Goal: Information Seeking & Learning: Check status

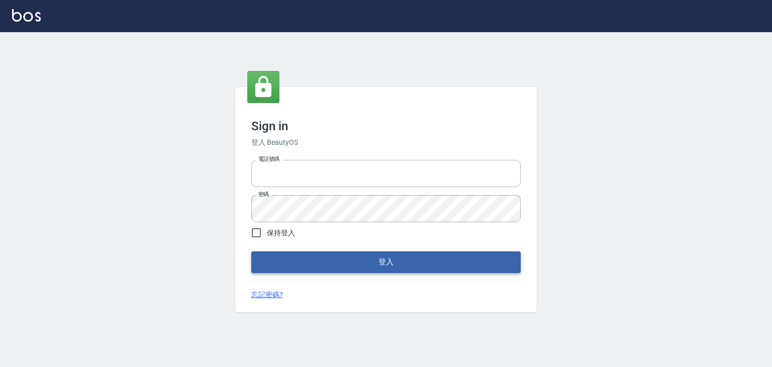
type input "6430581"
click at [326, 263] on button "登入" at bounding box center [385, 261] width 269 height 21
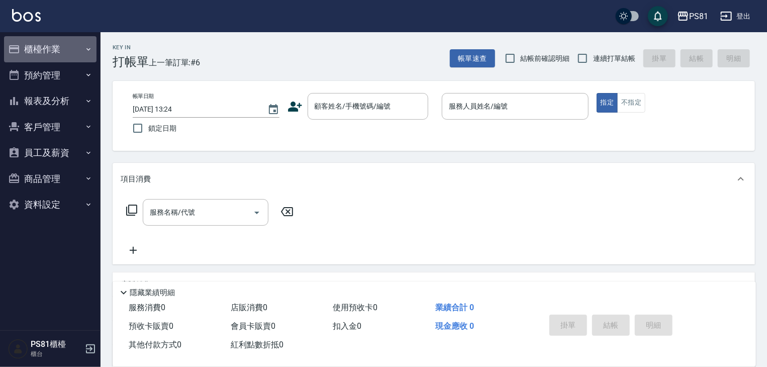
click at [51, 45] on button "櫃檯作業" at bounding box center [50, 49] width 92 height 26
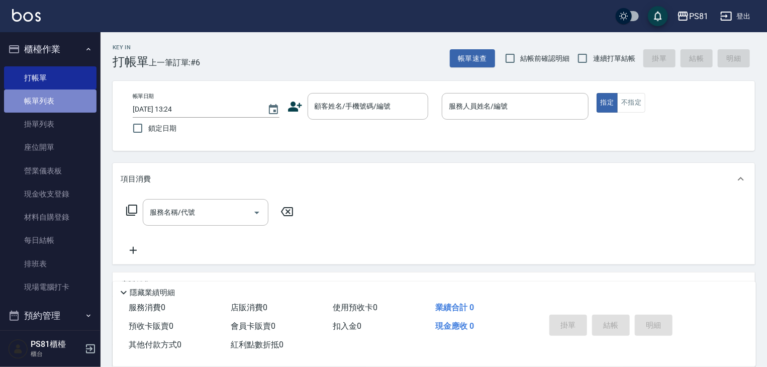
click at [50, 99] on link "帳單列表" at bounding box center [50, 100] width 92 height 23
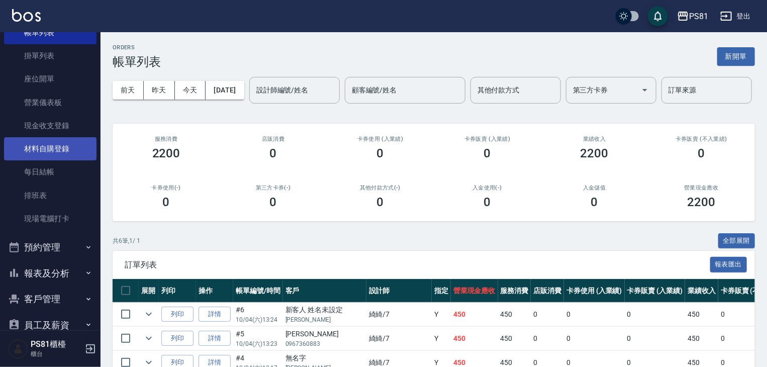
scroll to position [140, 0]
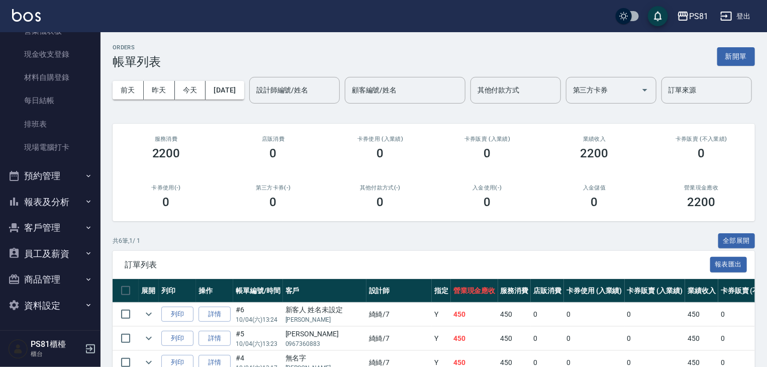
click at [74, 215] on ul "櫃檯作業 打帳單 帳單列表 掛單列表 座位開單 營業儀表板 現金收支登錄 材料自購登錄 每日結帳 排班表 現場電腦打卡 預約管理 預約管理 單日預約紀錄 單週…" at bounding box center [50, 107] width 92 height 430
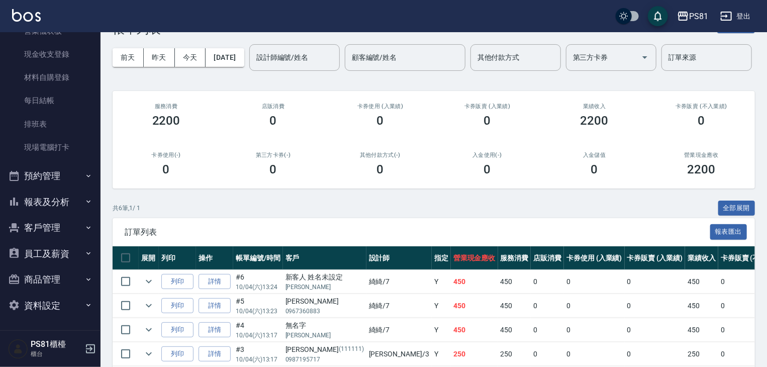
scroll to position [50, 0]
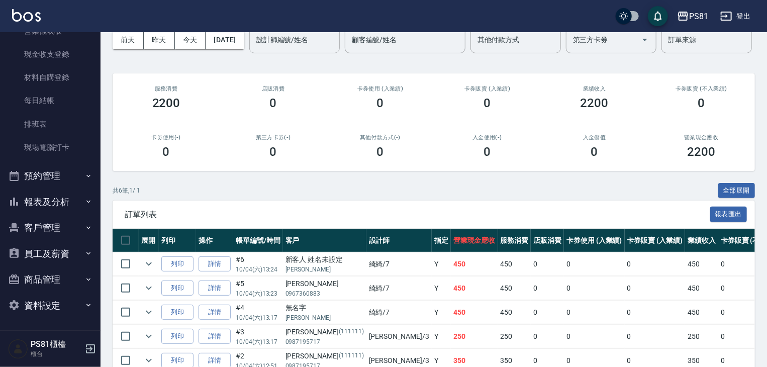
click at [79, 195] on button "報表及分析" at bounding box center [50, 202] width 92 height 26
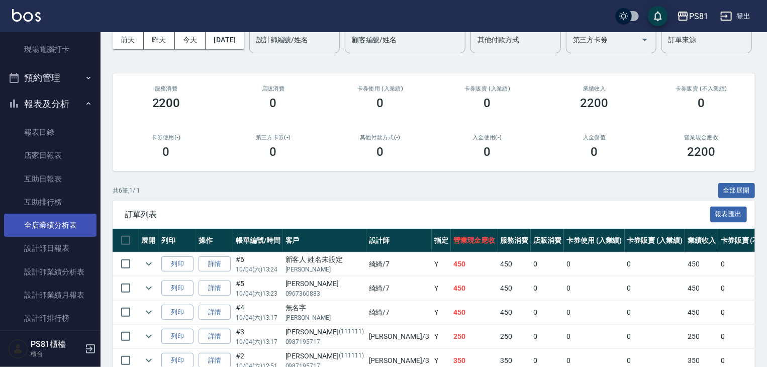
scroll to position [240, 0]
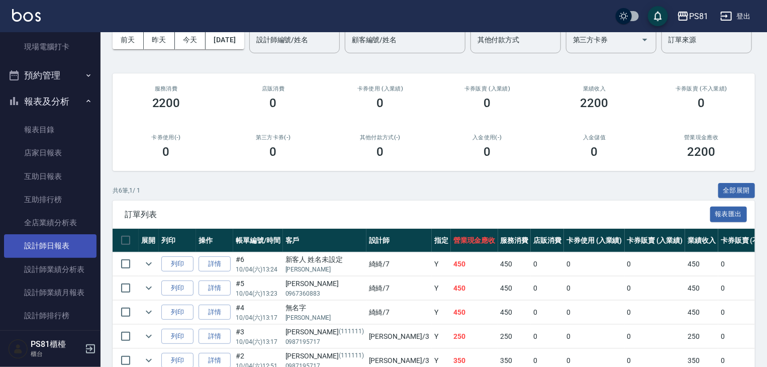
click at [80, 244] on link "設計師日報表" at bounding box center [50, 245] width 92 height 23
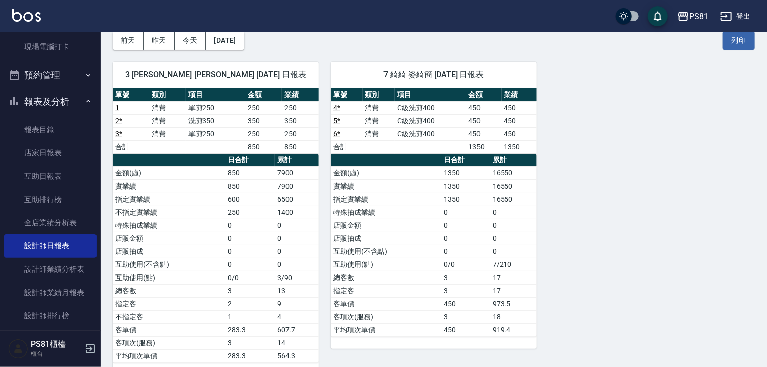
scroll to position [50, 0]
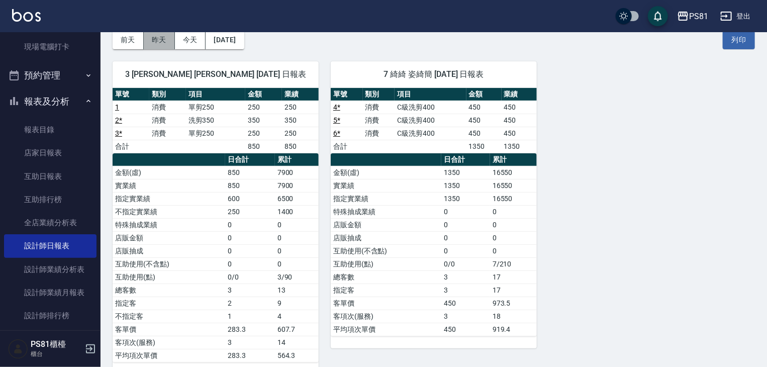
click at [159, 39] on button "昨天" at bounding box center [159, 40] width 31 height 19
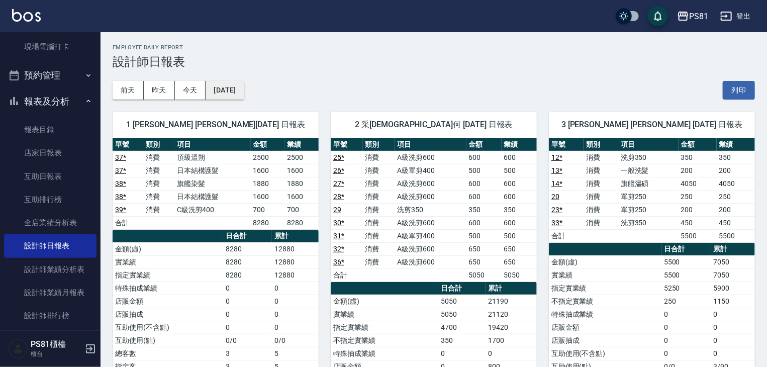
click at [206, 95] on button "[DATE]" at bounding box center [225, 90] width 38 height 19
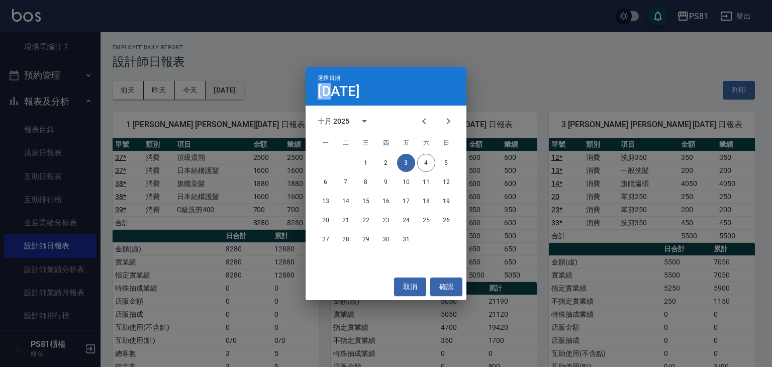
click at [205, 95] on div "選擇日期 [DATE] 十月 2025 一 二 三 四 五 六 日 1 2 3 4 5 6 7 8 9 10 11 12 13 14 15 16 17 18 …" at bounding box center [386, 183] width 772 height 367
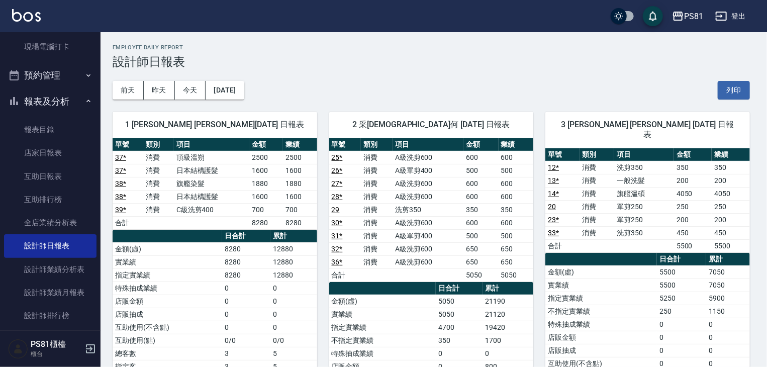
click at [201, 95] on button "今天" at bounding box center [190, 90] width 31 height 19
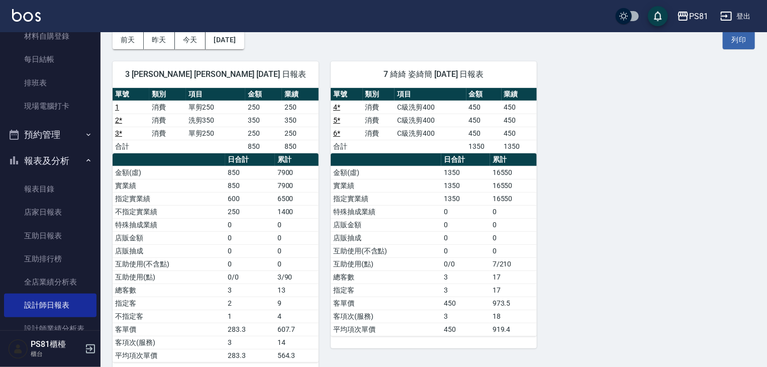
scroll to position [89, 0]
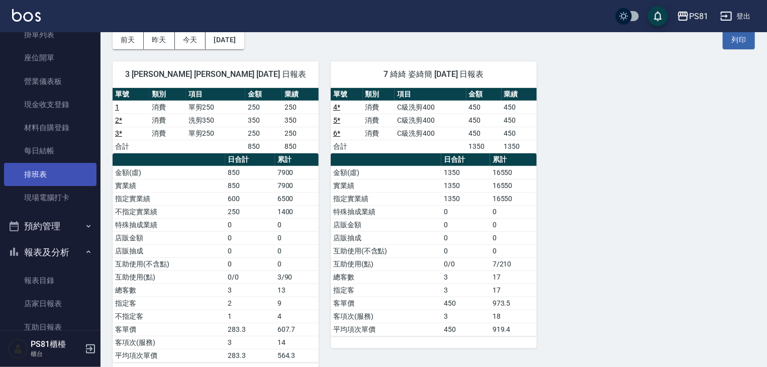
click at [59, 171] on link "排班表" at bounding box center [50, 174] width 92 height 23
